Goal: Check status: Check status

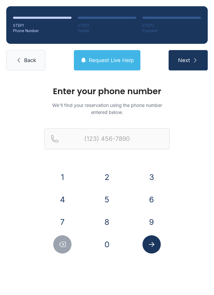
click at [107, 218] on button "8" at bounding box center [107, 222] width 18 height 18
click at [152, 198] on button "6" at bounding box center [151, 199] width 18 height 18
click at [67, 199] on button "4" at bounding box center [62, 199] width 18 height 18
click at [112, 170] on button "2" at bounding box center [107, 177] width 18 height 18
click at [110, 219] on button "8" at bounding box center [107, 222] width 18 height 18
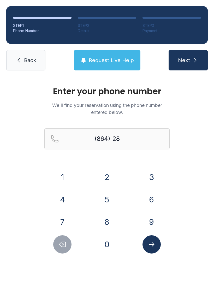
click at [153, 171] on button "3" at bounding box center [151, 177] width 18 height 18
click at [148, 220] on button "9" at bounding box center [151, 222] width 18 height 18
click at [103, 242] on button "0" at bounding box center [107, 244] width 18 height 18
click at [109, 171] on button "2" at bounding box center [107, 177] width 18 height 18
click at [107, 200] on button "5" at bounding box center [107, 199] width 18 height 18
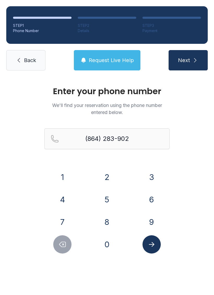
type input "[PHONE_NUMBER]"
click at [156, 238] on button "Submit lookup form" at bounding box center [151, 244] width 18 height 18
